Goal: Task Accomplishment & Management: Complete application form

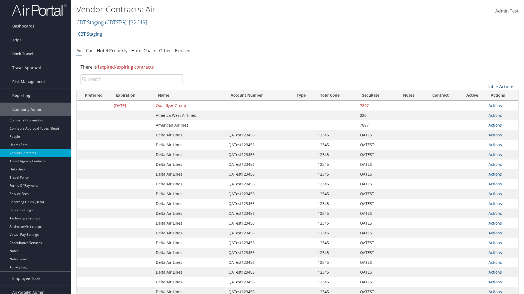
click at [500, 87] on link "Table Actions" at bounding box center [500, 87] width 28 height 6
click at [482, 95] on link "Create New Contract" at bounding box center [482, 95] width 72 height 9
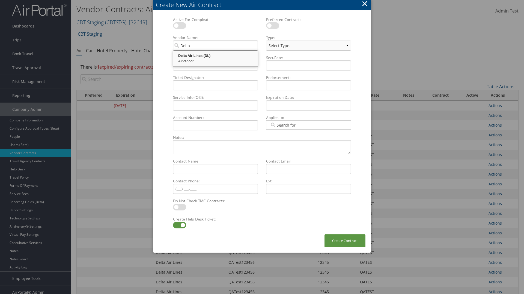
type input "Delta Air Lines"
select select "[object Object]"
type input "Delta Air Lines"
type input "QATest123456"
type input "12345"
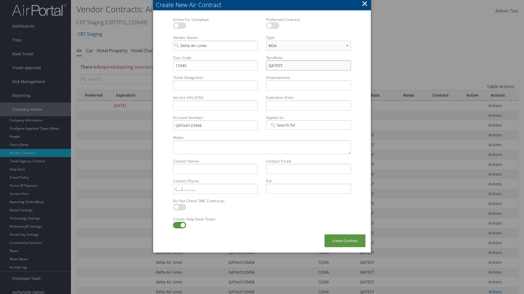
type input "QATEST"
click at [179, 225] on label at bounding box center [179, 225] width 13 height 7
click at [179, 225] on input "checkbox" at bounding box center [178, 227] width 4 height 4
checkbox input "false"
type textarea "QA Testing"
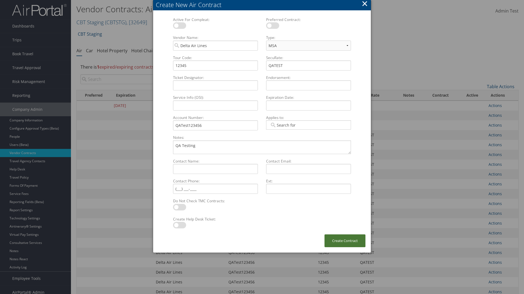
click at [345, 241] on button "Create Contract" at bounding box center [344, 241] width 41 height 13
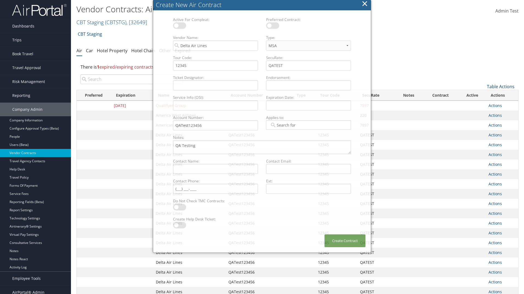
click at [131, 79] on input "search" at bounding box center [131, 79] width 102 height 10
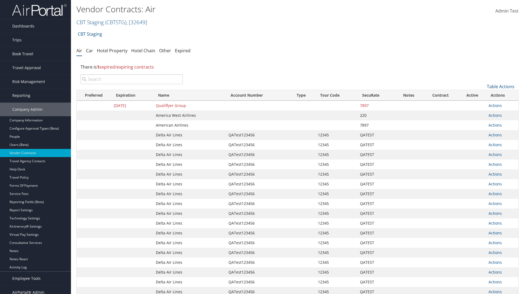
type input "QATest123456"
